Goal: Task Accomplishment & Management: Manage account settings

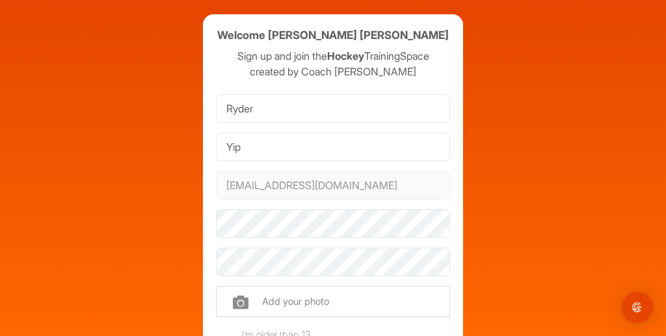
scroll to position [45, 0]
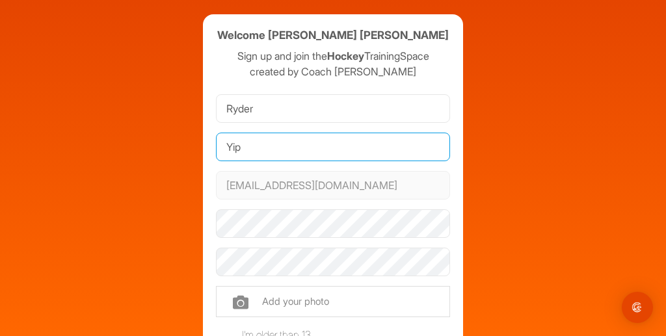
click at [369, 149] on input "Yip" at bounding box center [333, 147] width 234 height 29
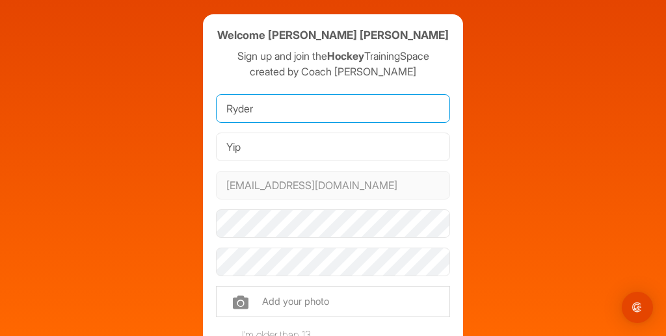
click at [374, 110] on input "Ryder" at bounding box center [333, 108] width 234 height 29
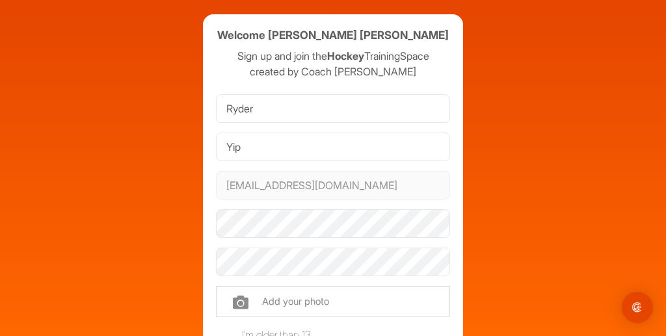
click at [207, 183] on div "Welcome Ryder Yip Sign up and join the Hockey TrainingSpace created by Coach Br…" at bounding box center [333, 273] width 260 height 518
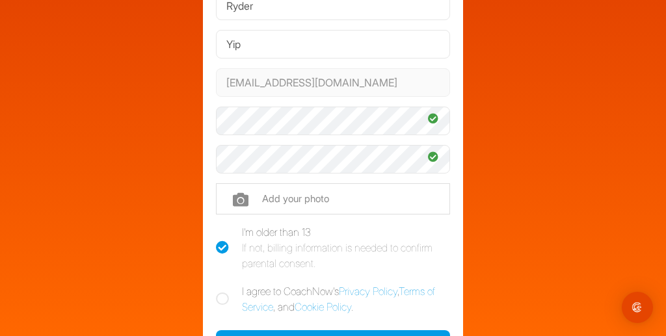
click at [542, 217] on div "Welcome Ryder Yip Sign up and join the Hockey TrainingSpace created by Coach Br…" at bounding box center [333, 140] width 653 height 577
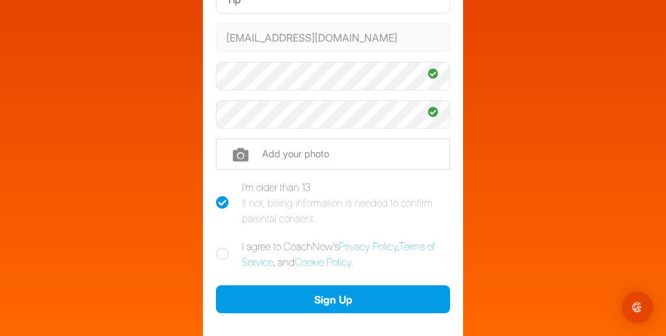
scroll to position [195, 0]
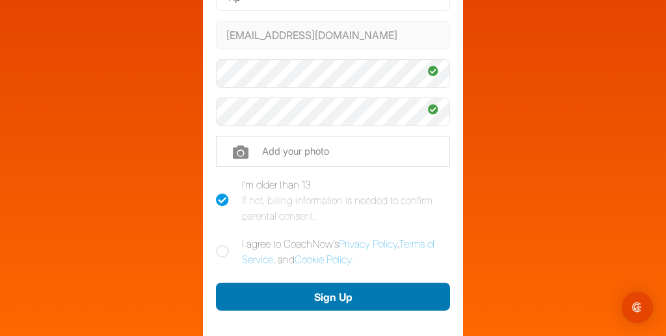
click at [411, 306] on button "Sign Up" at bounding box center [333, 297] width 234 height 28
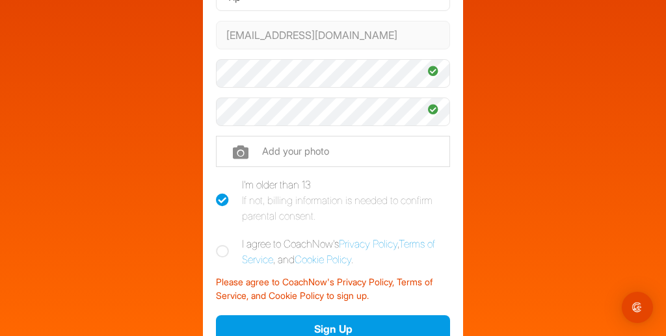
click at [149, 135] on div "Welcome Ryder Yip Sign up and join the Hockey TrainingSpace created by Coach Br…" at bounding box center [333, 109] width 653 height 609
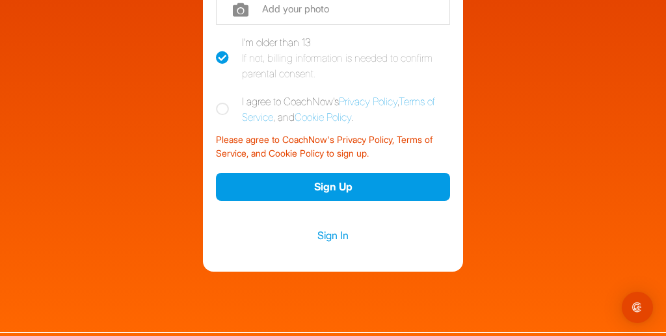
scroll to position [338, 0]
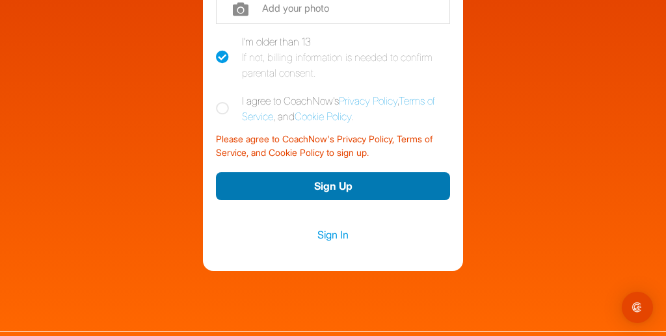
click at [219, 186] on button "Sign Up" at bounding box center [333, 186] width 234 height 28
click at [220, 186] on button "Sign Up" at bounding box center [333, 186] width 234 height 28
click at [220, 191] on button "Sign Up" at bounding box center [333, 186] width 234 height 28
click at [218, 187] on button "Sign Up" at bounding box center [333, 186] width 234 height 28
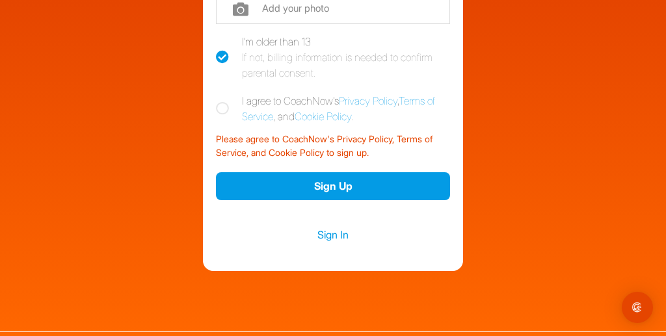
click at [216, 148] on div "Please agree to CoachNow's Privacy Policy, Terms of Service, and Cookie Policy …" at bounding box center [333, 143] width 234 height 33
click at [216, 141] on div "Please agree to CoachNow's Privacy Policy, Terms of Service, and Cookie Policy …" at bounding box center [333, 143] width 234 height 33
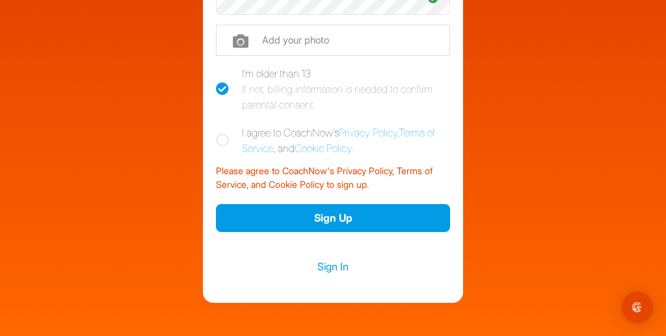
scroll to position [288, 0]
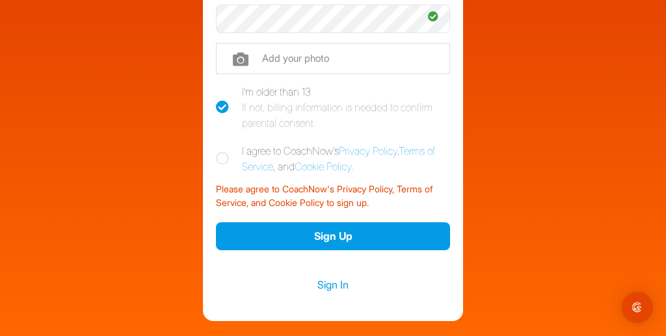
click at [216, 158] on icon at bounding box center [222, 158] width 13 height 13
click at [216, 151] on input "I agree to CoachNow's Privacy Policy , Terms of Service , and Cookie Policy ." at bounding box center [220, 147] width 8 height 8
checkbox input "true"
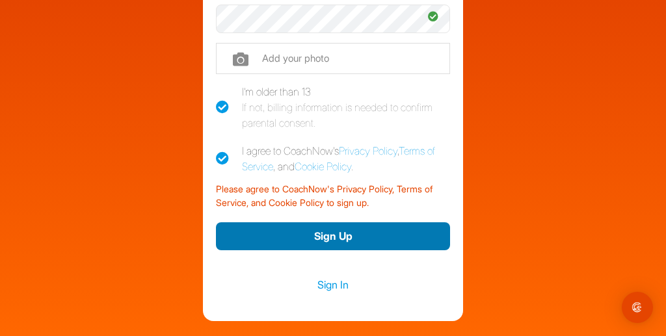
click at [230, 238] on button "Sign Up" at bounding box center [333, 236] width 234 height 28
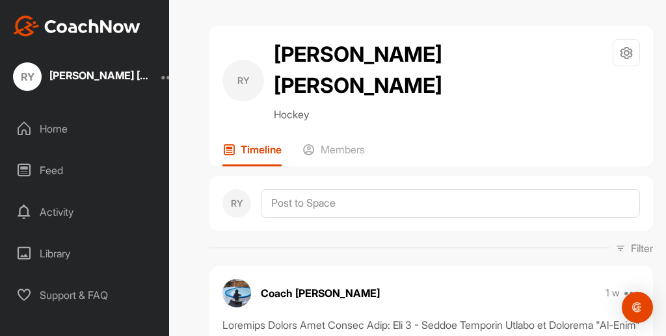
click at [161, 80] on div at bounding box center [169, 77] width 16 height 16
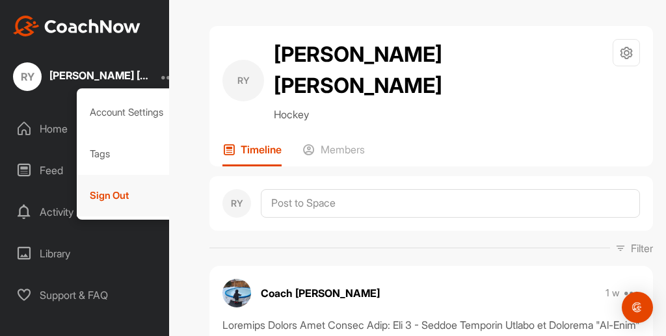
click at [83, 202] on div "Sign Out" at bounding box center [127, 196] width 101 height 42
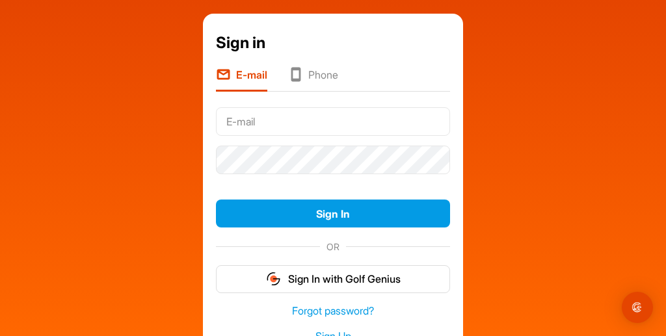
scroll to position [19, 0]
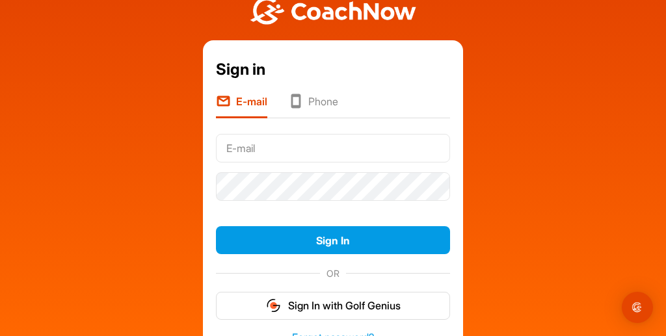
click at [306, 94] on li "Phone" at bounding box center [313, 106] width 50 height 25
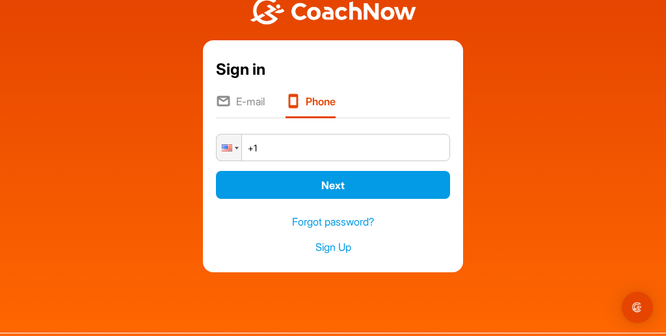
click at [220, 102] on icon at bounding box center [223, 103] width 15 height 18
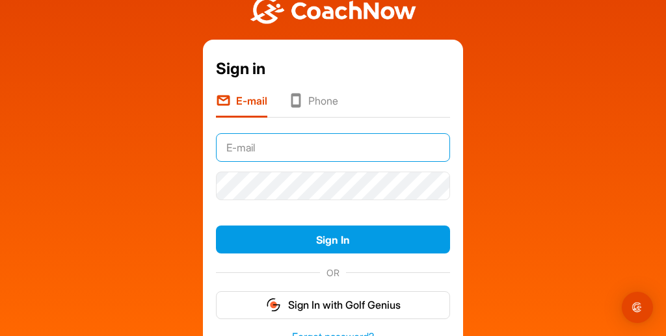
scroll to position [20, 0]
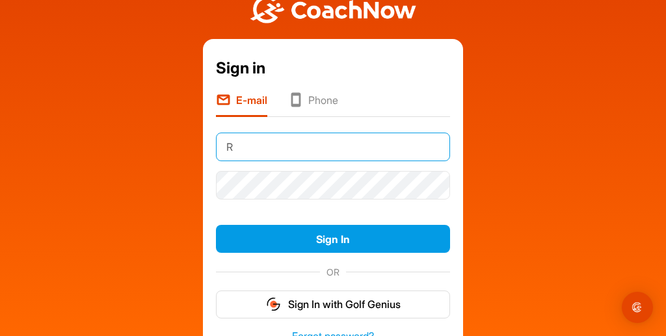
type input "[EMAIL_ADDRESS][DOMAIN_NAME]"
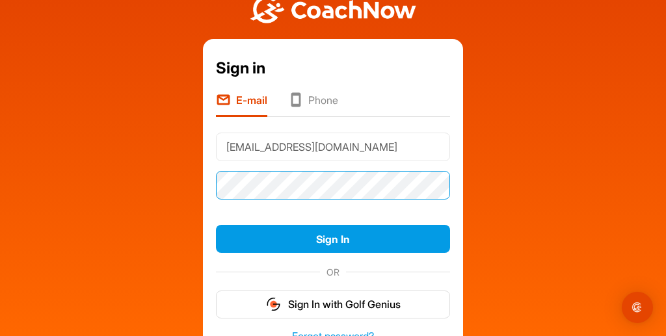
click at [216, 225] on button "Sign In" at bounding box center [333, 239] width 234 height 28
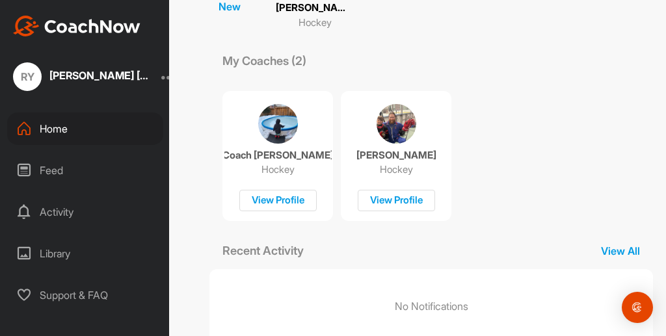
scroll to position [150, 0]
click at [26, 173] on icon at bounding box center [24, 171] width 16 height 16
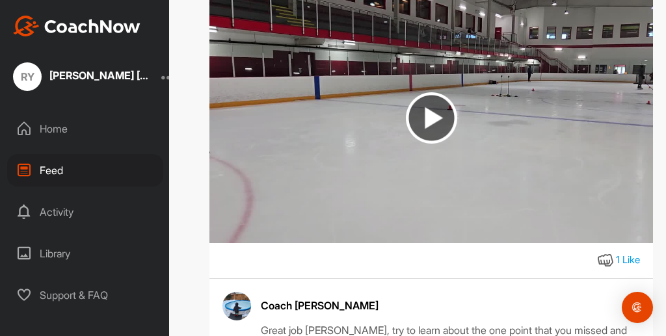
scroll to position [415, 0]
click at [445, 127] on img at bounding box center [431, 118] width 51 height 51
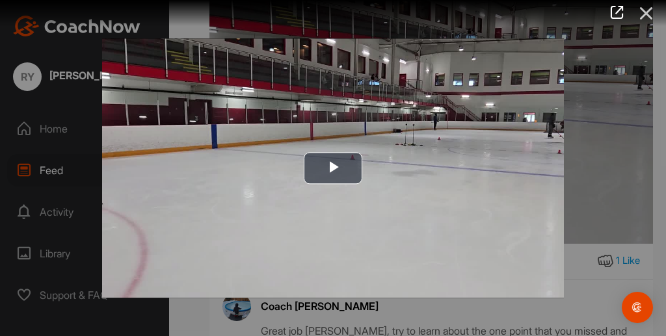
click at [647, 23] on icon at bounding box center [646, 13] width 30 height 24
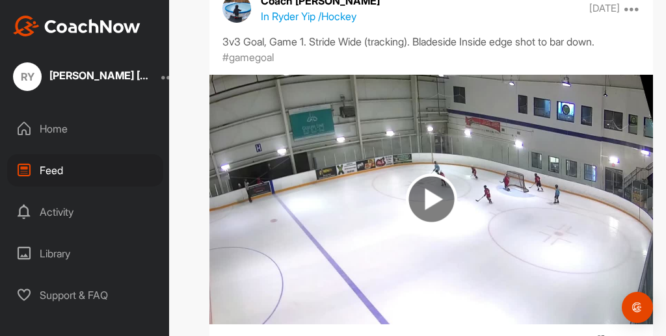
scroll to position [2525, 0]
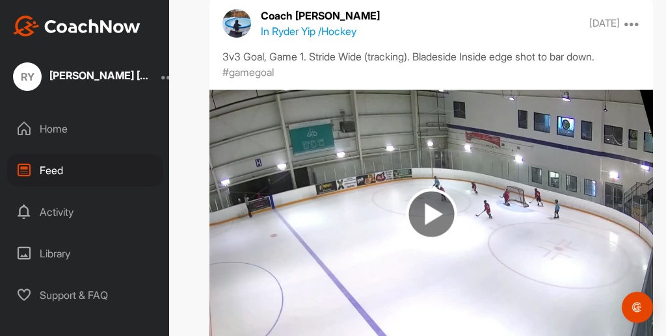
click at [436, 194] on img at bounding box center [431, 214] width 51 height 51
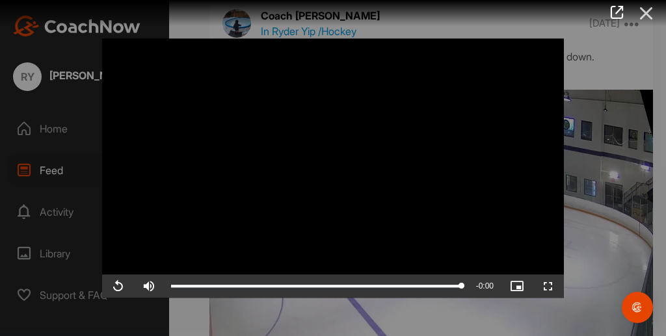
click at [647, 18] on icon at bounding box center [646, 13] width 30 height 24
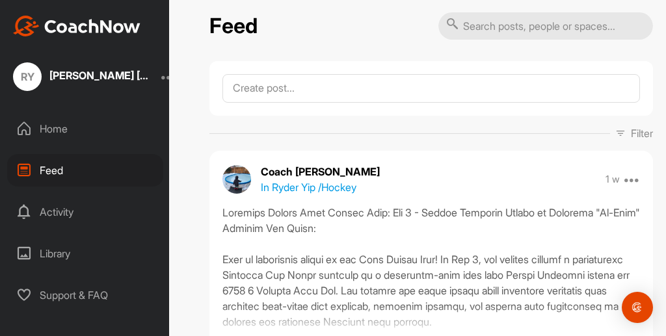
scroll to position [0, 0]
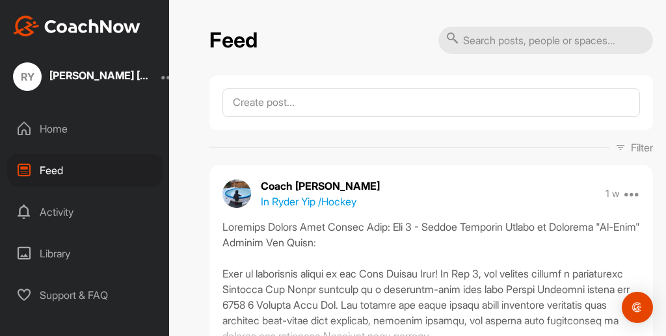
click at [33, 137] on div "Home" at bounding box center [85, 128] width 156 height 33
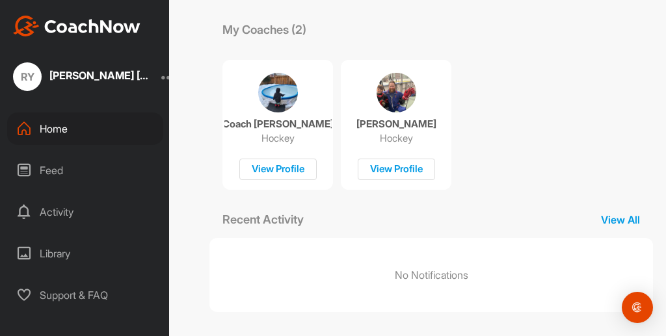
scroll to position [186, 0]
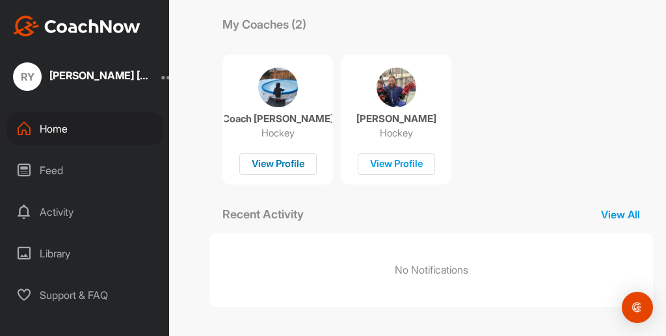
click at [255, 164] on div "View Profile" at bounding box center [277, 163] width 77 height 21
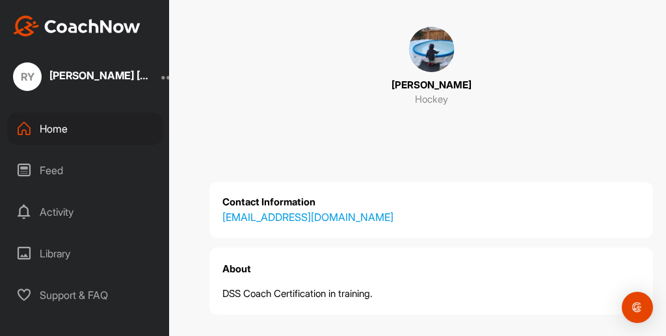
scroll to position [8, 0]
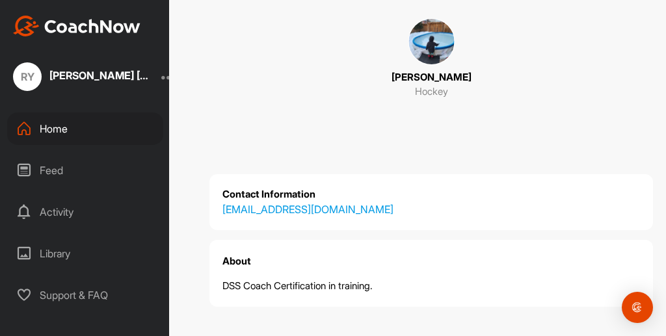
click at [45, 133] on div "Home" at bounding box center [85, 128] width 156 height 33
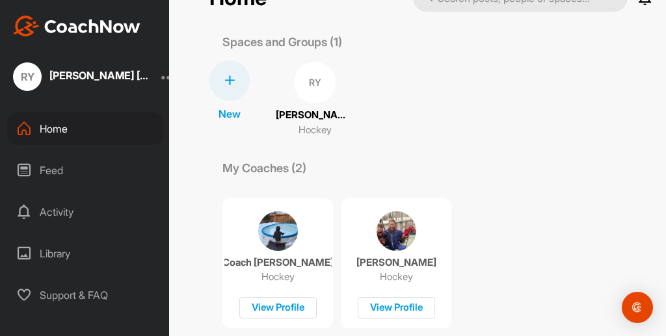
scroll to position [73, 0]
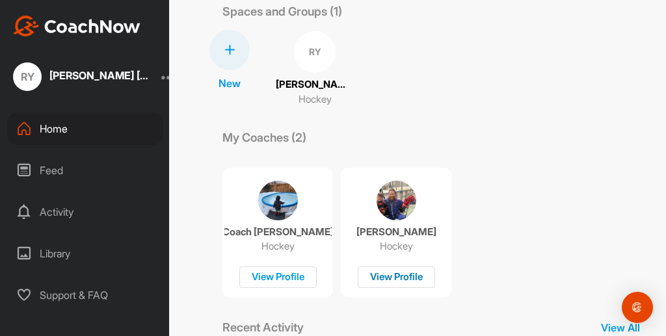
click at [389, 275] on div "View Profile" at bounding box center [396, 277] width 77 height 21
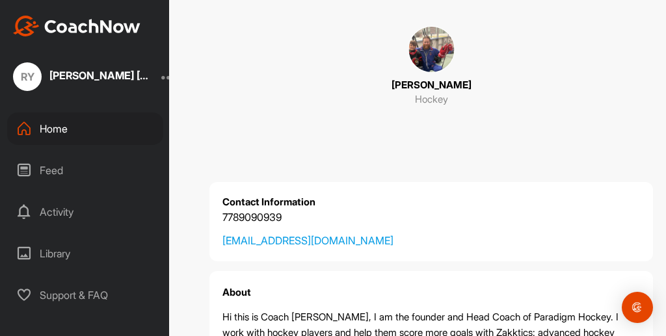
scroll to position [62, 0]
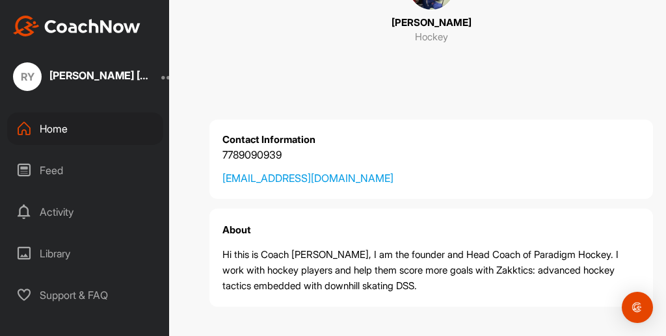
click at [38, 158] on div "Feed" at bounding box center [85, 170] width 156 height 33
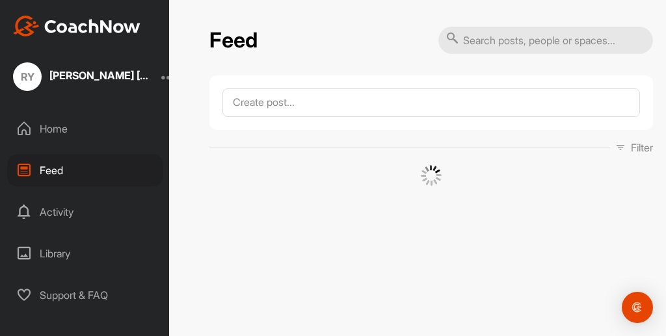
click at [27, 205] on icon at bounding box center [24, 212] width 16 height 16
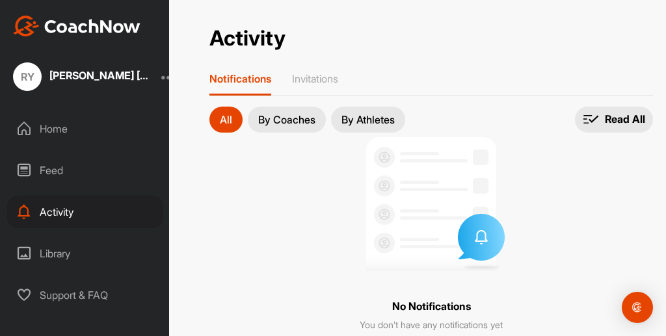
scroll to position [3, 0]
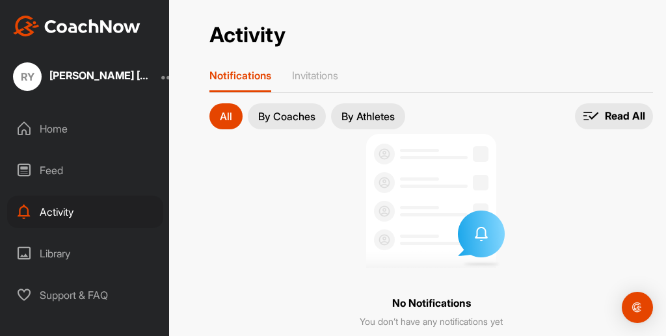
click at [57, 177] on div "Feed" at bounding box center [85, 170] width 156 height 33
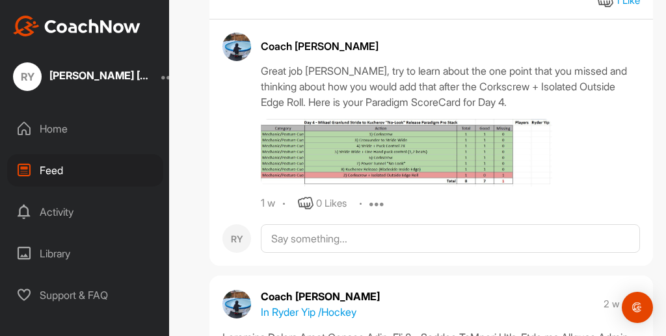
scroll to position [675, 0]
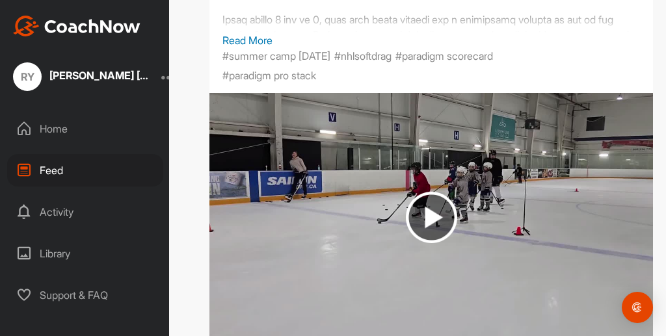
click at [241, 117] on img at bounding box center [430, 218] width 443 height 250
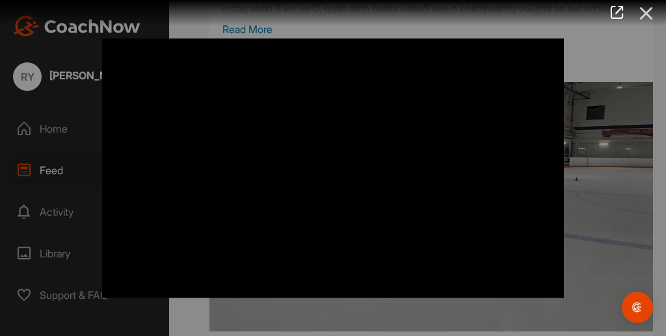
click at [657, 10] on icon at bounding box center [646, 13] width 30 height 24
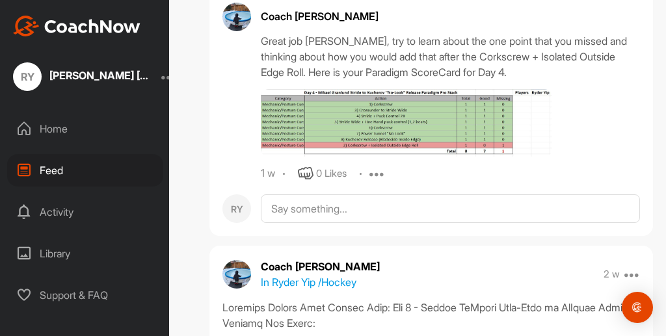
scroll to position [705, 0]
